Goal: Transaction & Acquisition: Purchase product/service

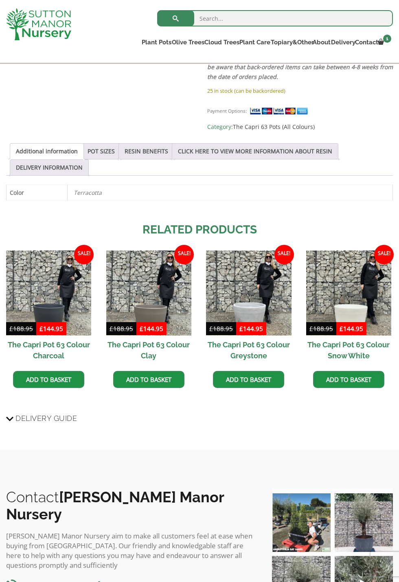
scroll to position [421, 0]
click at [19, 411] on span "Delivery Guide" at bounding box center [45, 418] width 61 height 15
click at [0, 0] on input "Delivery Guide" at bounding box center [0, 0] width 0 height 0
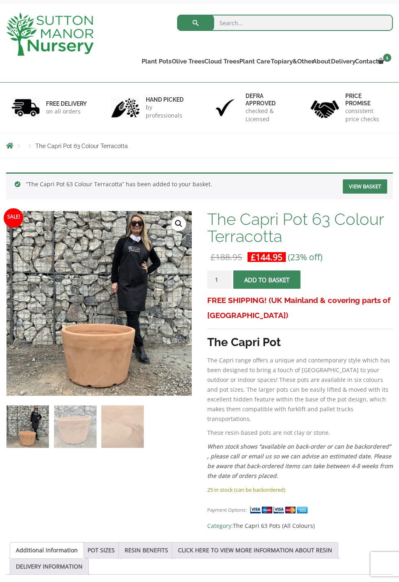
scroll to position [36, 0]
click at [369, 187] on link "View basket" at bounding box center [365, 187] width 44 height 14
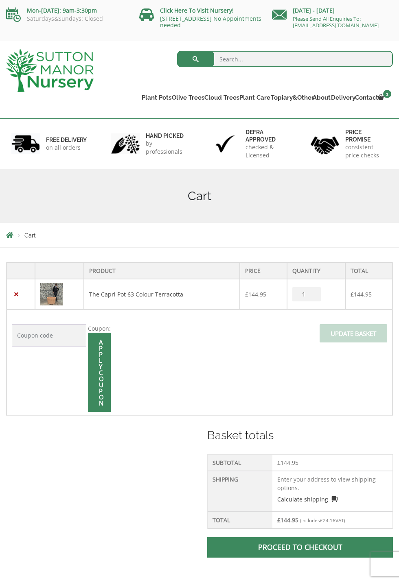
click at [288, 484] on td "Enter your address to view shipping options. Calculate shipping Select a countr…" at bounding box center [332, 491] width 120 height 41
click at [287, 475] on td "Enter your address to view shipping options. Calculate shipping Select a countr…" at bounding box center [332, 491] width 120 height 41
click at [300, 548] on span at bounding box center [300, 548] width 0 height 0
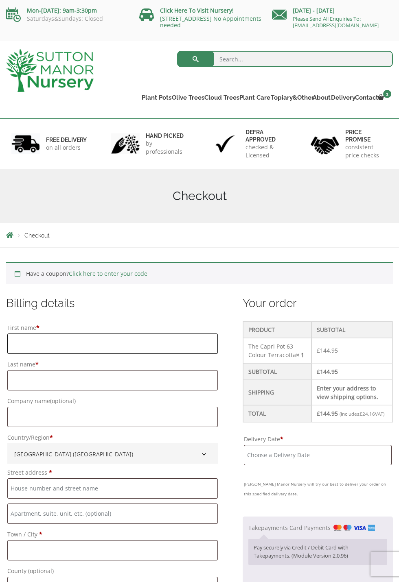
click at [37, 342] on input "First name *" at bounding box center [112, 344] width 210 height 20
type input "Lorraine"
type input "Selby"
type input "[STREET_ADDRESS]"
type input "Sileby"
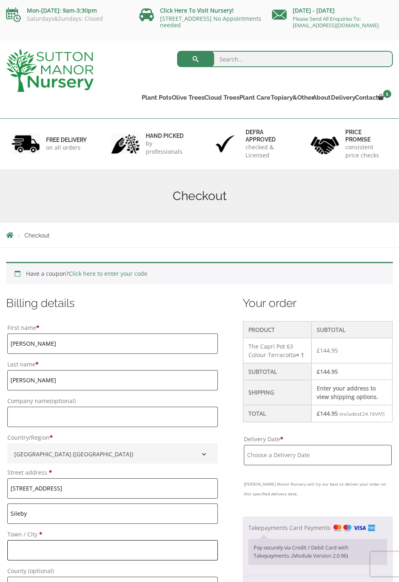
type input "[GEOGRAPHIC_DATA]"
type input "LE12 7RR"
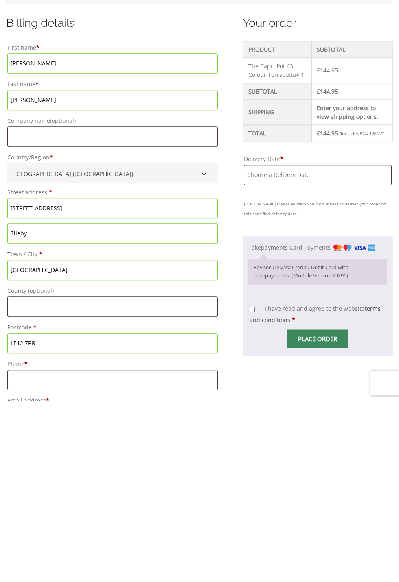
scroll to position [85, 0]
click at [32, 558] on input "Phone *" at bounding box center [112, 560] width 210 height 20
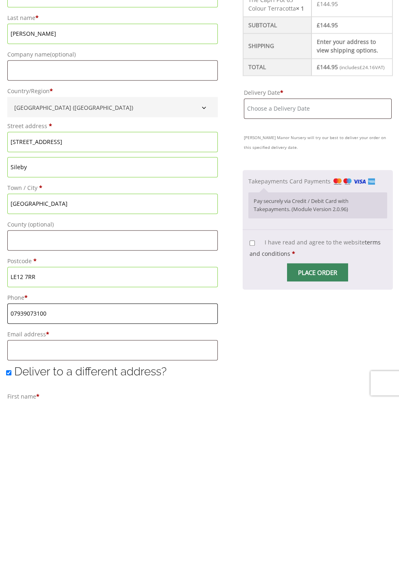
scroll to position [151, 0]
type input "07939073100"
click at [26, 532] on input "Email address *" at bounding box center [112, 531] width 210 height 20
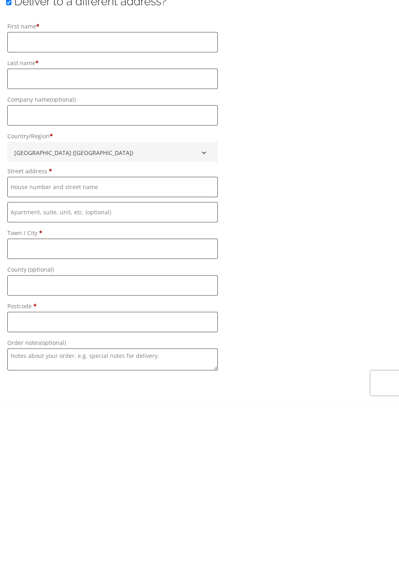
scroll to position [522, 0]
type input "lselby1961@gmail.com"
click at [24, 545] on textarea "Order notes (optional)" at bounding box center [112, 540] width 210 height 22
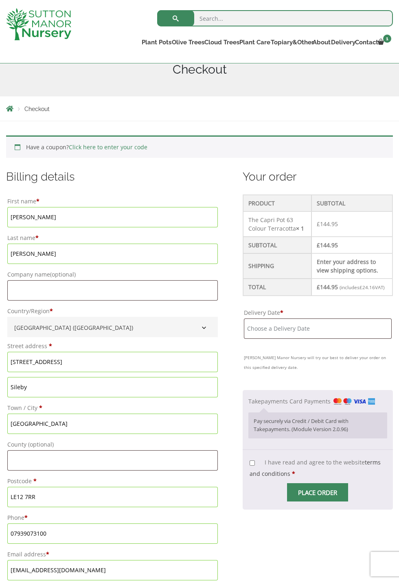
scroll to position [112, 0]
type textarea "Ideally mornings best up to 1pm please."
click at [266, 337] on input "Delivery Date *" at bounding box center [318, 329] width 148 height 20
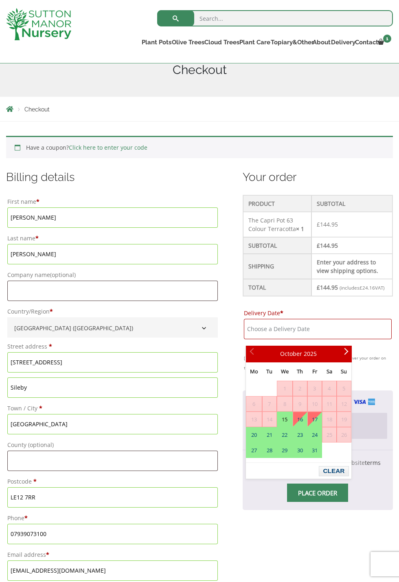
click at [254, 432] on link "20" at bounding box center [253, 435] width 15 height 15
type input "20 October, 2025"
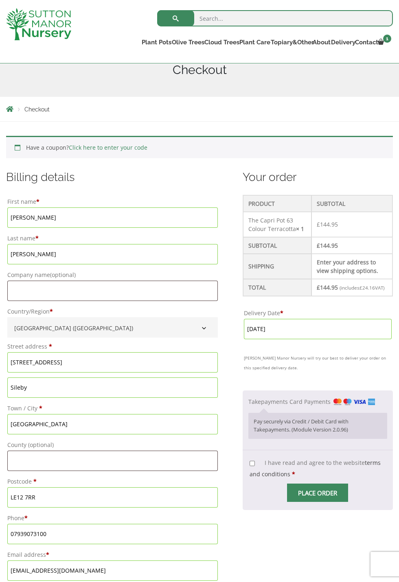
click at [255, 466] on input "I have read and agree to the website terms and conditions *" at bounding box center [251, 463] width 5 height 5
checkbox input "true"
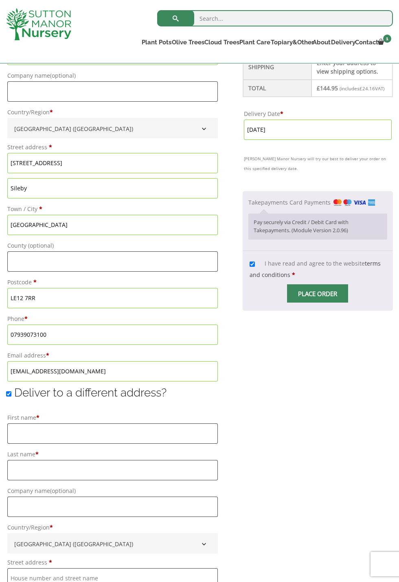
scroll to position [310, 0]
click at [317, 294] on span "Checkout" at bounding box center [317, 294] width 0 height 0
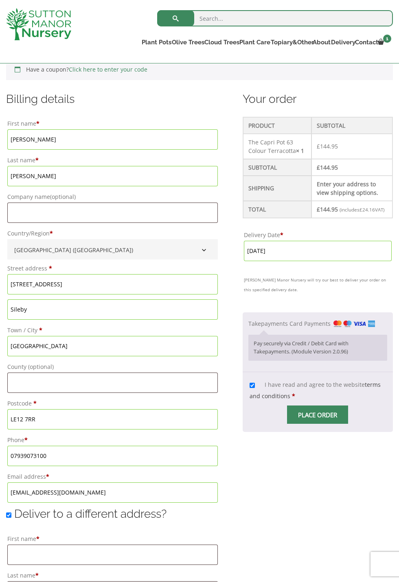
scroll to position [189, 0]
click at [270, 357] on p "Pay securely via Credit / Debit Card with Takepayments. (Module Version 2.0.96)" at bounding box center [318, 349] width 128 height 16
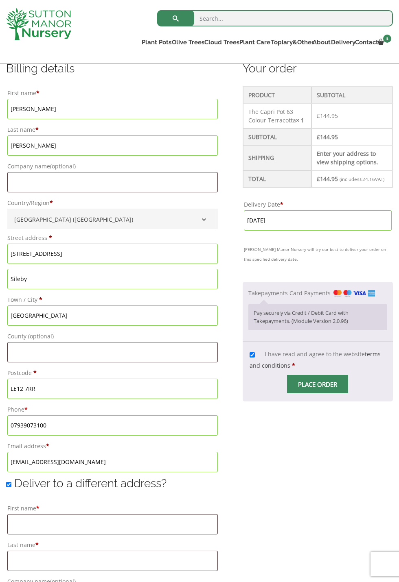
scroll to position [203, 0]
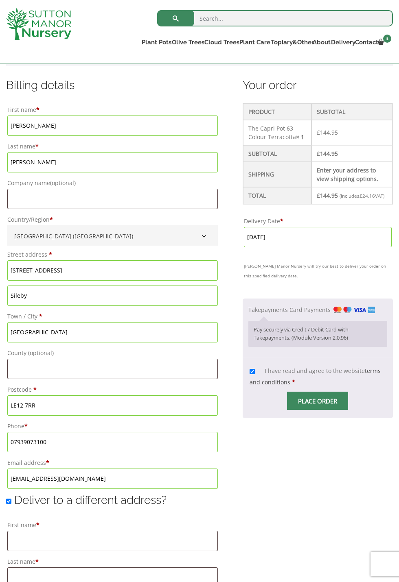
click at [309, 314] on label "Takepayments Card Payments" at bounding box center [311, 310] width 127 height 8
click at [0, 0] on input "Takepayments Card Payments" at bounding box center [0, 0] width 0 height 0
click at [273, 339] on p "Pay securely via Credit / Debit Card with Takepayments. (Module Version 2.0.96)" at bounding box center [318, 334] width 128 height 16
click at [317, 401] on span "Checkout" at bounding box center [317, 401] width 0 height 0
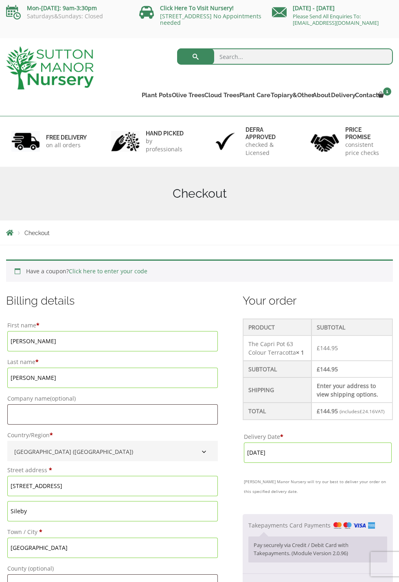
scroll to position [0, 0]
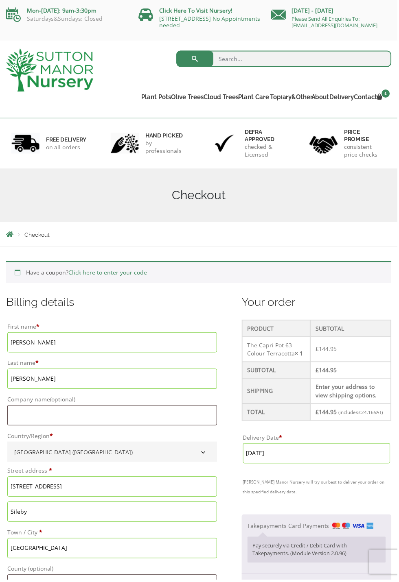
click at [385, 94] on span "1" at bounding box center [387, 94] width 8 height 8
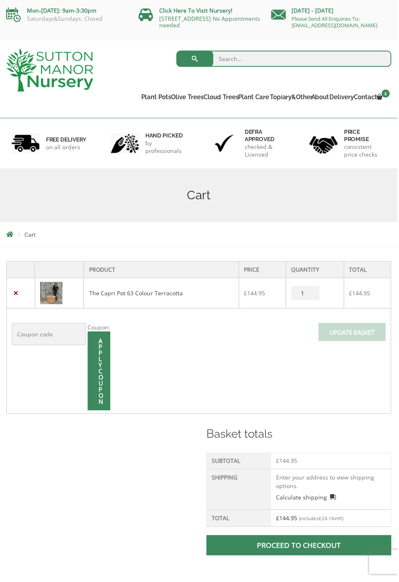
click at [0, 0] on div "× The Capri Pot 63 Colour Terracotta 1 × £ 144.95 Subtotal: £ 144.95 View cart …" at bounding box center [0, 0] width 0 height 0
click at [0, 0] on span at bounding box center [0, 0] width 0 height 0
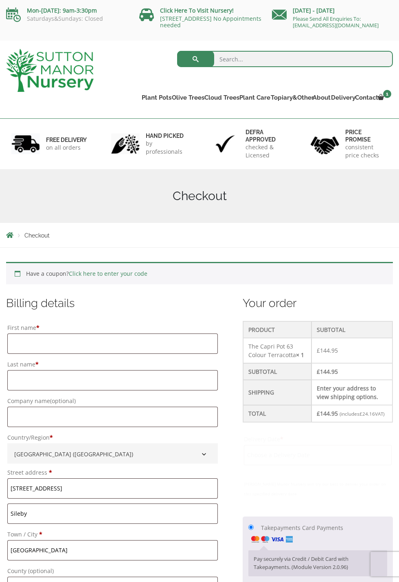
type input "[DATE]"
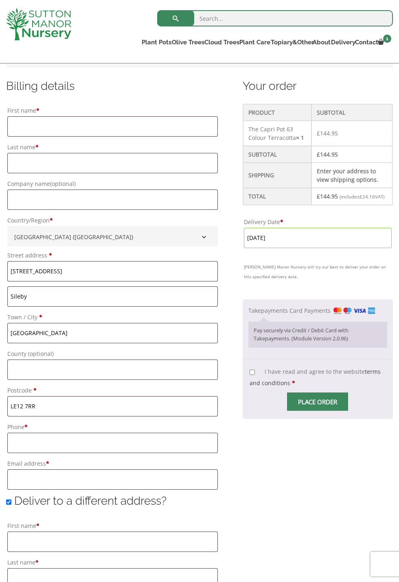
scroll to position [203, 0]
click at [26, 439] on input "Phone *" at bounding box center [112, 442] width 210 height 20
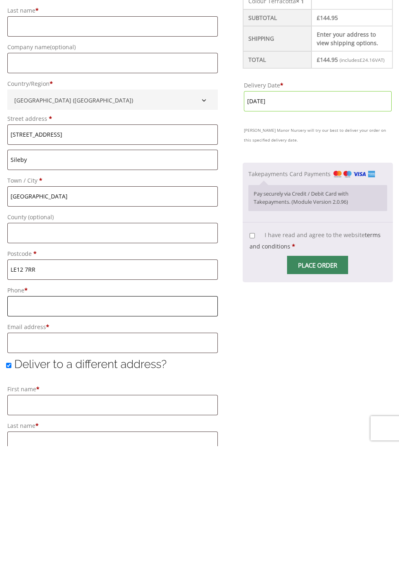
scroll to position [240, 0]
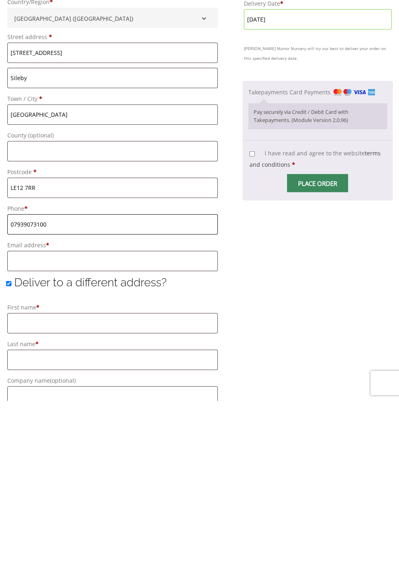
type input "07939073100"
click at [28, 441] on input "Email address *" at bounding box center [112, 442] width 210 height 20
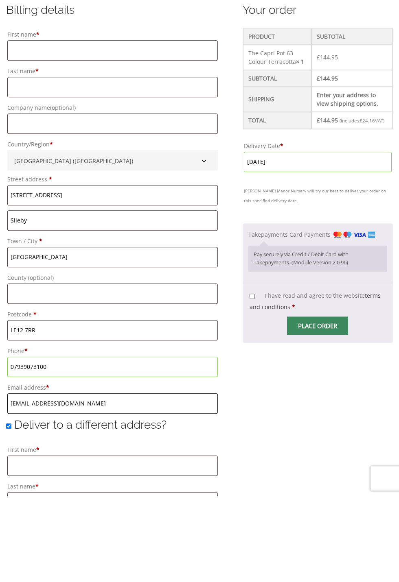
scroll to position [193, 0]
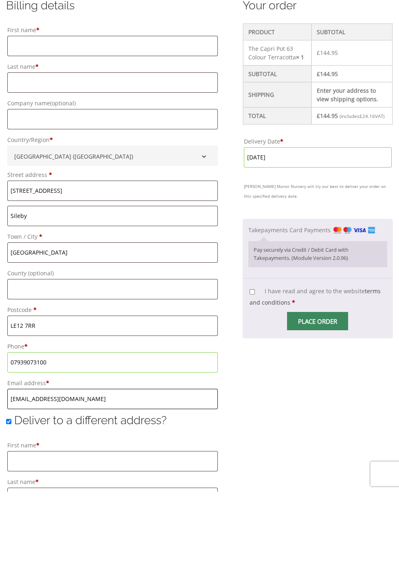
type input "lselby1961@gmail.com"
click at [254, 385] on input "I have read and agree to the website terms and conditions *" at bounding box center [251, 382] width 5 height 5
checkbox input "true"
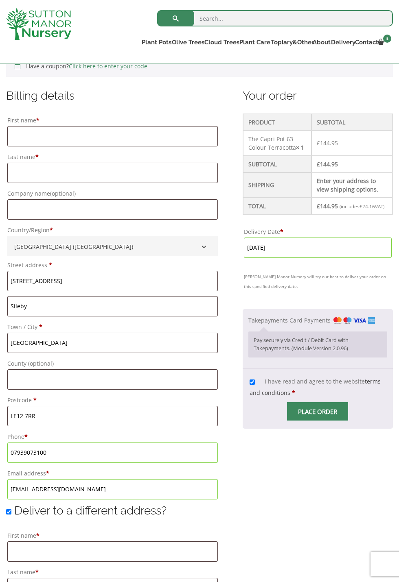
click at [317, 411] on span "Checkout" at bounding box center [317, 411] width 0 height 0
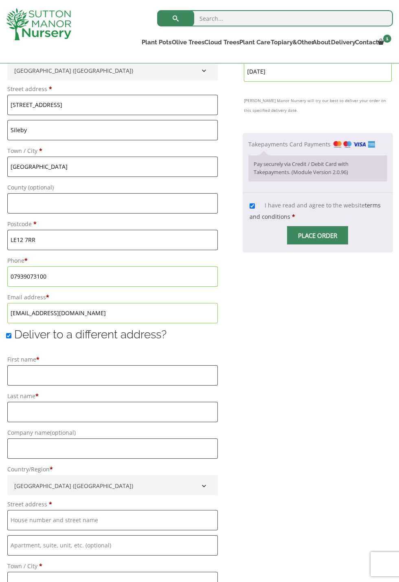
scroll to position [368, 0]
click at [0, 0] on div "× The Capri Pot 63 Colour Terracotta 1 × £ 144.95 Subtotal: £ 144.95 View cart …" at bounding box center [0, 0] width 0 height 0
click at [0, 0] on link "View cart" at bounding box center [0, 0] width 0 height 0
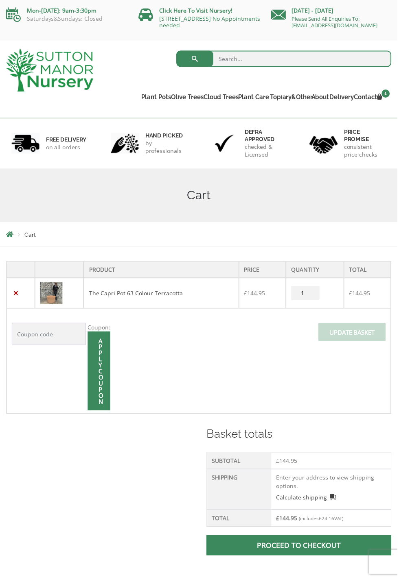
click at [0, 0] on div "× The Capri Pot 63 Colour Terracotta 1 × £ 144.95 Subtotal: £ 144.95 View cart …" at bounding box center [0, 0] width 0 height 0
click at [0, 0] on link "View cart" at bounding box center [0, 0] width 0 height 0
